Goal: Browse casually

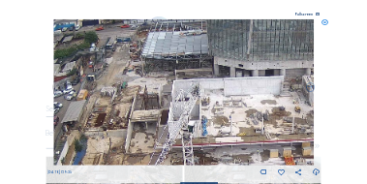
scroll to position [58, 0]
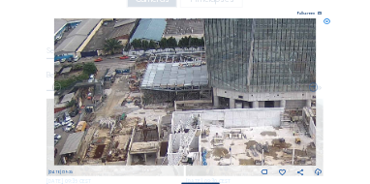
drag, startPoint x: 172, startPoint y: 64, endPoint x: 169, endPoint y: 92, distance: 28.2
click at [169, 92] on img at bounding box center [184, 91] width 261 height 147
click at [326, 20] on icon at bounding box center [326, 21] width 7 height 7
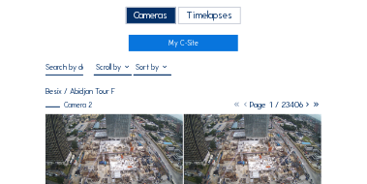
scroll to position [19, 0]
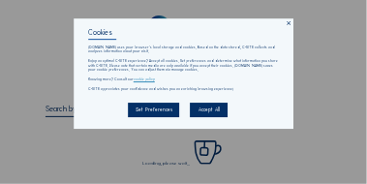
click at [289, 23] on icon at bounding box center [289, 23] width 6 height 6
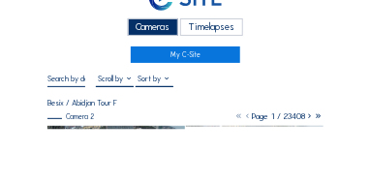
scroll to position [39, 0]
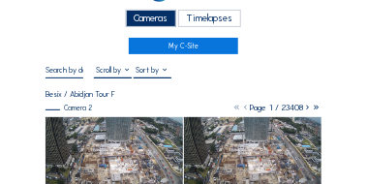
click at [140, 141] on img at bounding box center [114, 155] width 137 height 76
